Goal: Navigation & Orientation: Find specific page/section

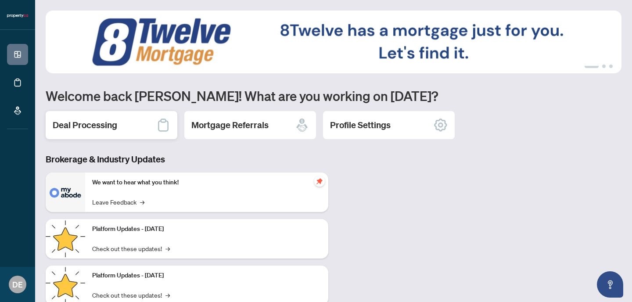
click at [90, 129] on h2 "Deal Processing" at bounding box center [85, 125] width 65 height 12
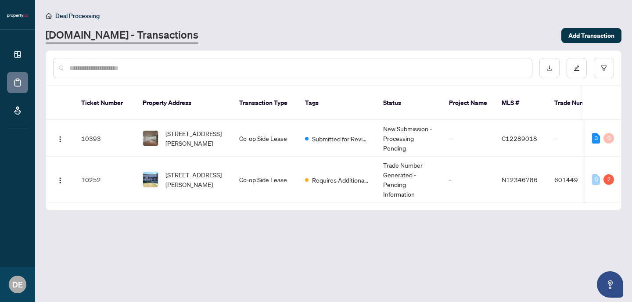
click at [381, 12] on div "Deal Processing" at bounding box center [334, 16] width 576 height 10
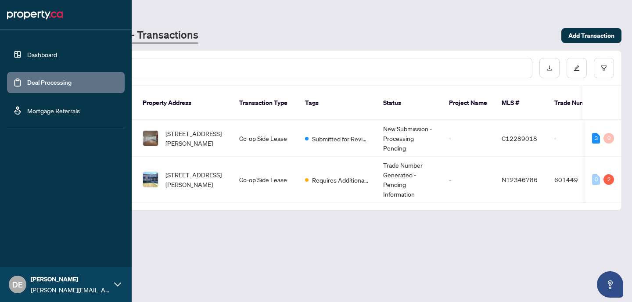
click at [41, 53] on link "Dashboard" at bounding box center [42, 54] width 30 height 8
